Goal: Communication & Community: Share content

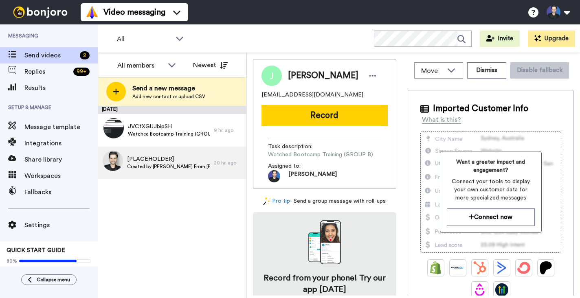
drag, startPoint x: 167, startPoint y: 201, endPoint x: 175, endPoint y: 179, distance: 23.2
click at [167, 201] on div "[DATE] JVCfXGUJbipSH Watched Bootcamp Training (GROUP B) 9 hr. ago [PLACEHOLDER…" at bounding box center [172, 202] width 149 height 192
drag, startPoint x: 190, startPoint y: 146, endPoint x: 188, endPoint y: 150, distance: 4.8
click at [190, 146] on div "JVCfXGUJbipSH Watched Bootcamp Training (GROUP B)" at bounding box center [156, 130] width 116 height 33
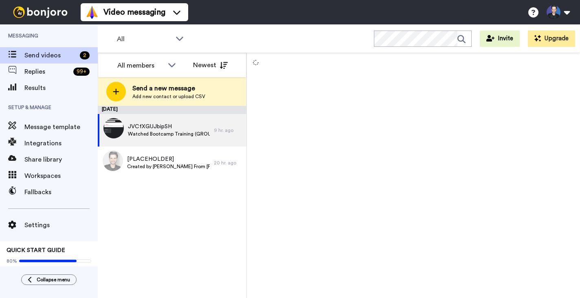
click at [185, 226] on div "[DATE] JVCfXGUJbipSH Watched Bootcamp Training (GROUP B) 9 hr. ago [PLACEHOLDER…" at bounding box center [172, 202] width 149 height 192
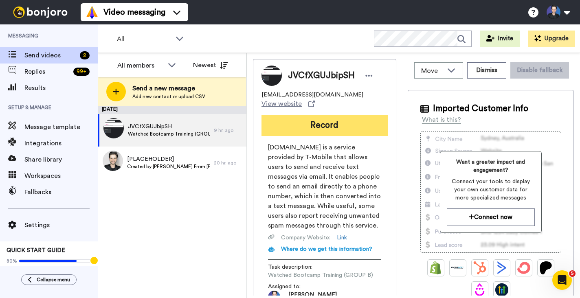
click at [343, 115] on button "Record" at bounding box center [325, 125] width 126 height 21
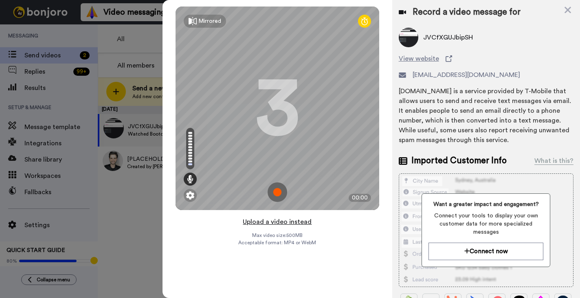
click at [307, 223] on button "Upload a video instead" at bounding box center [277, 222] width 74 height 11
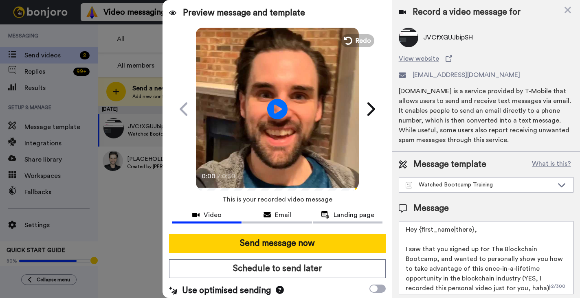
click at [267, 159] on video at bounding box center [277, 107] width 163 height 163
click at [266, 156] on video at bounding box center [277, 107] width 163 height 163
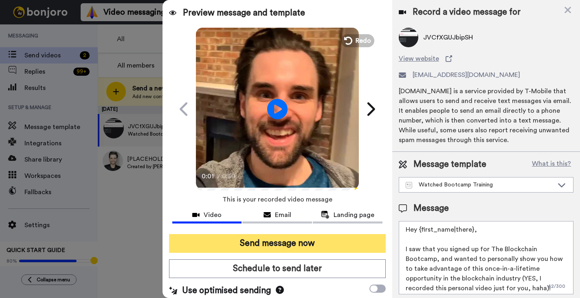
click at [299, 247] on button "Send message now" at bounding box center [277, 243] width 217 height 19
